Goal: Navigation & Orientation: Go to known website

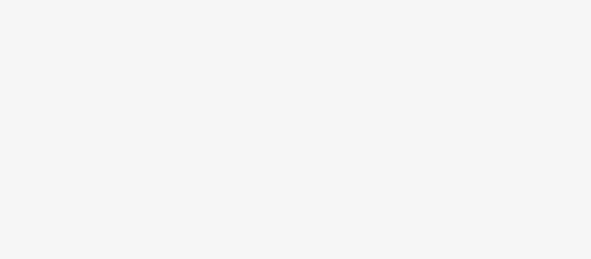
click at [209, 159] on div at bounding box center [295, 145] width 591 height 228
click at [290, 107] on div at bounding box center [295, 145] width 591 height 228
